Goal: Task Accomplishment & Management: Use online tool/utility

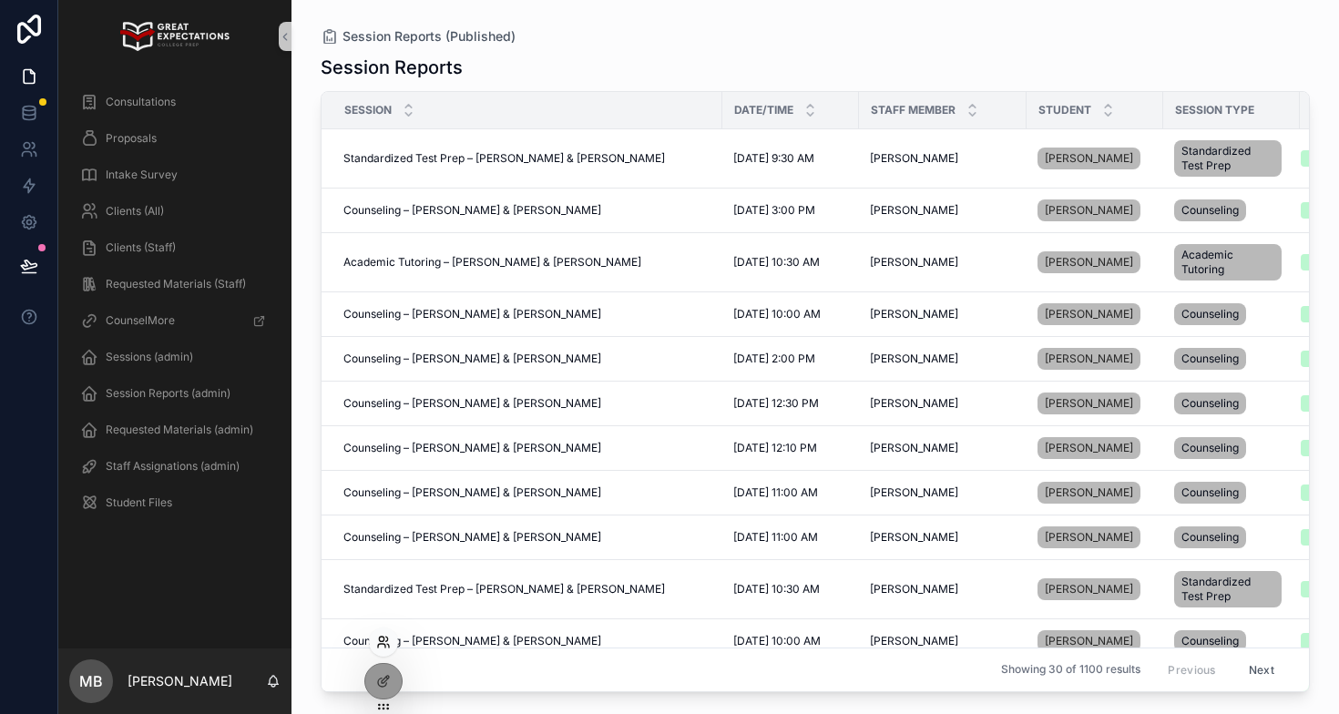
click at [384, 640] on icon at bounding box center [383, 642] width 15 height 15
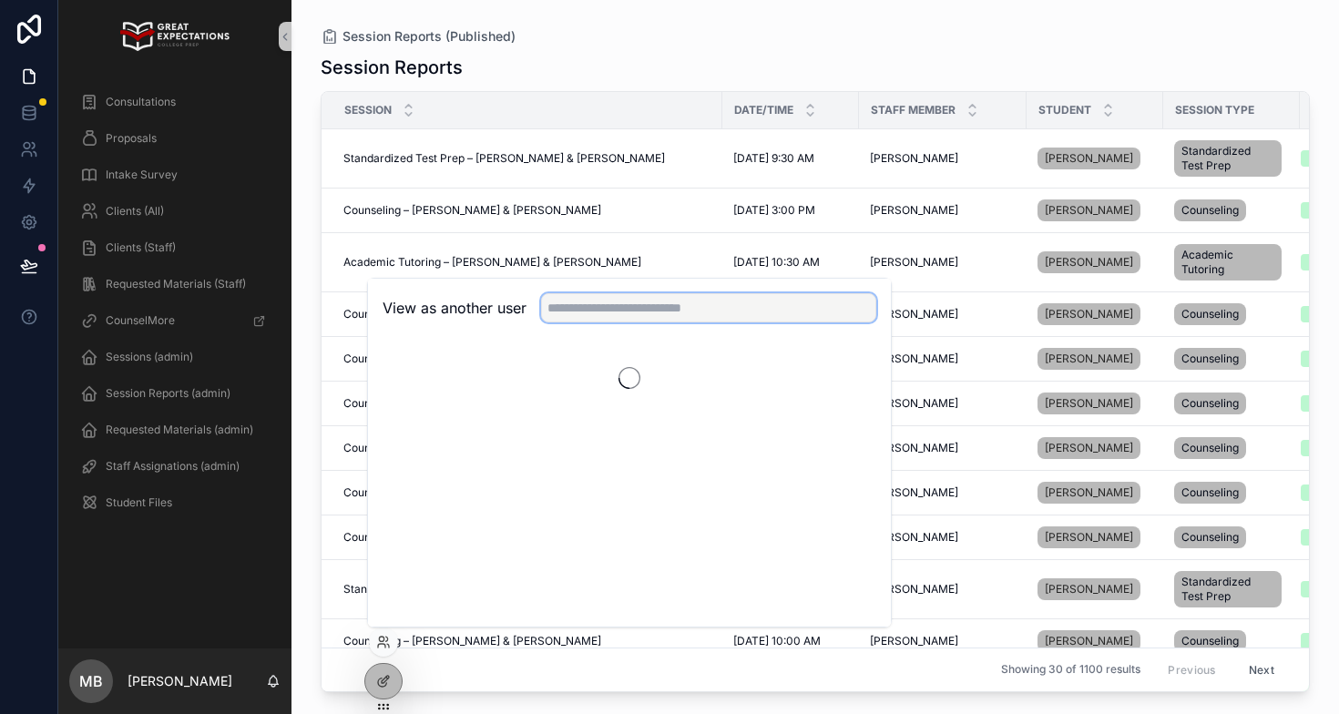
click at [577, 314] on input "text" at bounding box center [708, 307] width 335 height 29
type input "*"
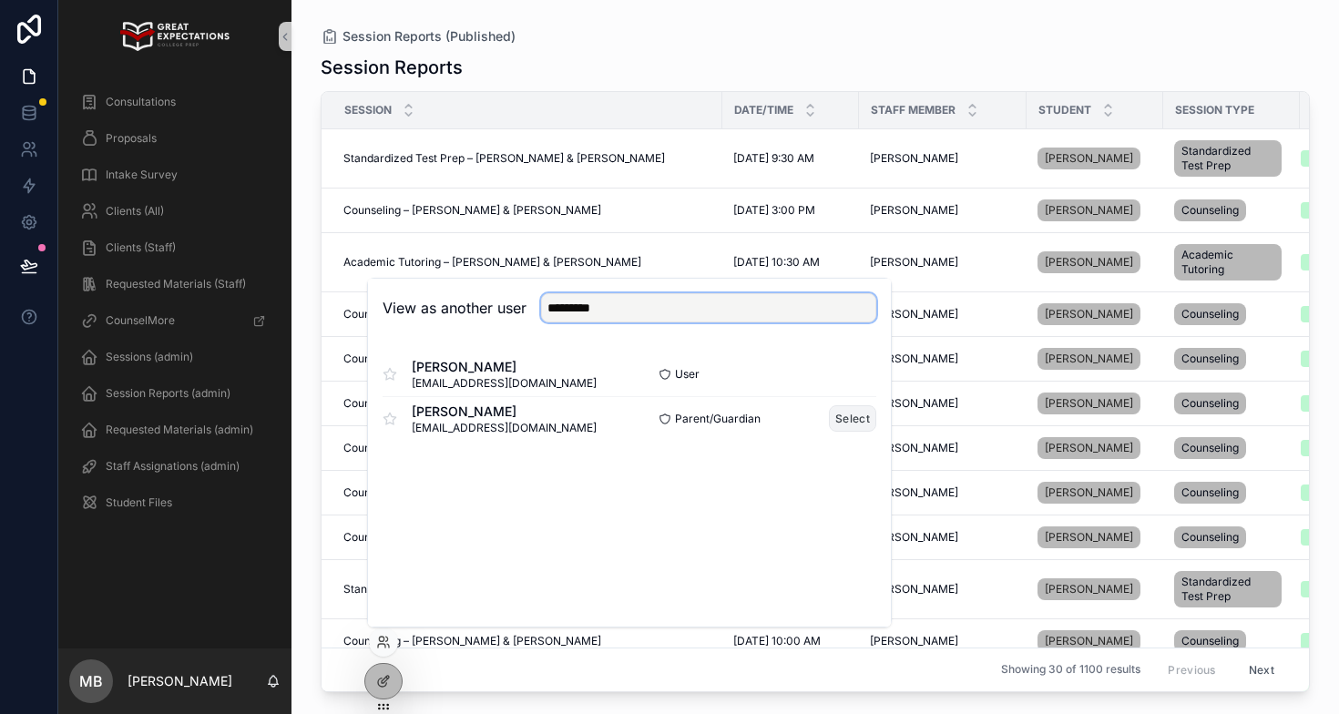
type input "*********"
click at [837, 423] on button "Select" at bounding box center [852, 418] width 47 height 26
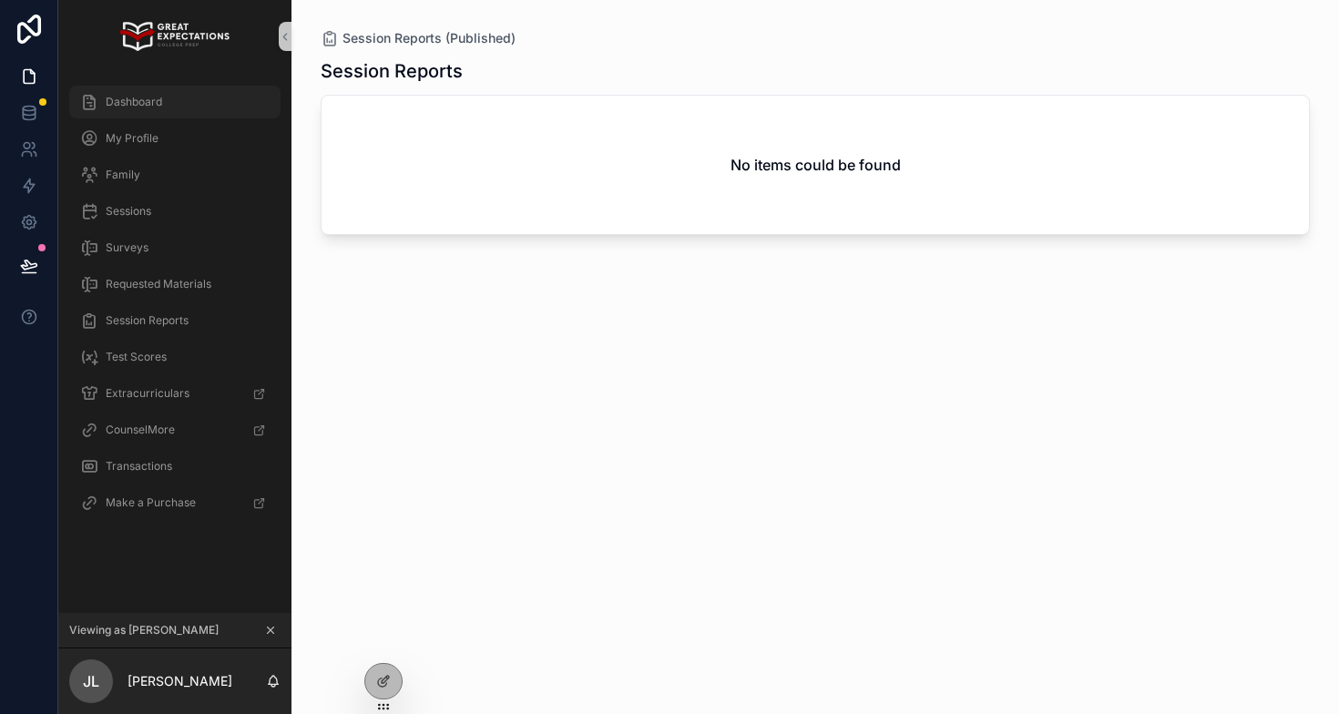
click at [199, 93] on div "Dashboard" at bounding box center [174, 101] width 189 height 29
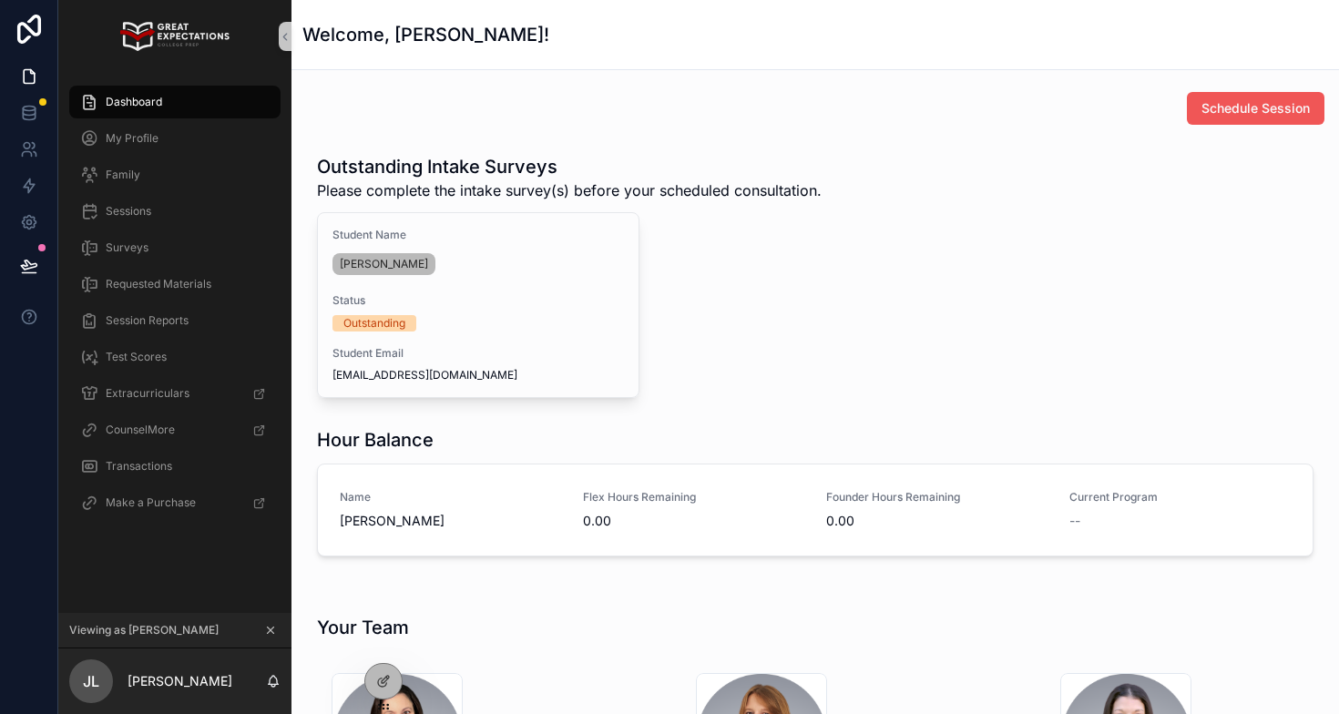
click at [1249, 111] on span "Schedule Session" at bounding box center [1256, 108] width 108 height 18
